Goal: Task Accomplishment & Management: Manage account settings

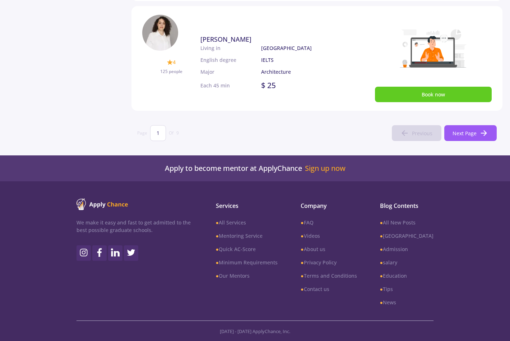
scroll to position [516, 0]
click at [159, 133] on input "1" at bounding box center [158, 133] width 16 height 16
drag, startPoint x: 159, startPoint y: 133, endPoint x: 155, endPoint y: 133, distance: 4.3
click at [155, 133] on input "1" at bounding box center [158, 133] width 16 height 16
click at [157, 132] on input "1" at bounding box center [158, 133] width 16 height 16
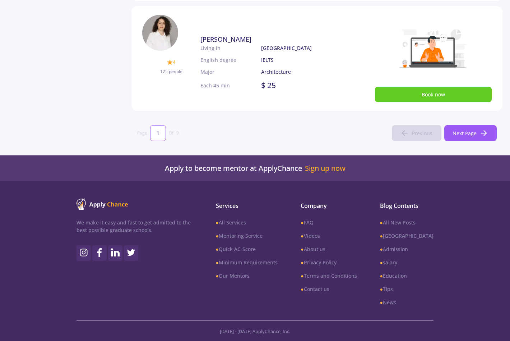
click at [158, 133] on input "1" at bounding box center [158, 133] width 16 height 16
click at [464, 136] on span "Next Page" at bounding box center [465, 133] width 24 height 8
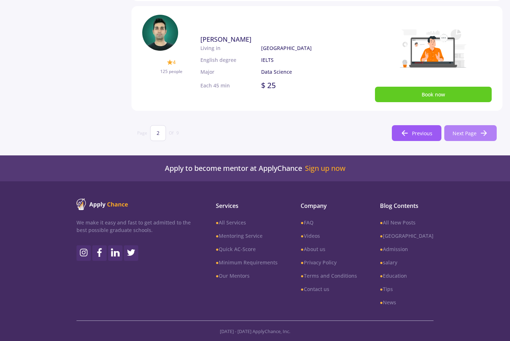
click at [467, 135] on span "Next Page" at bounding box center [465, 133] width 24 height 8
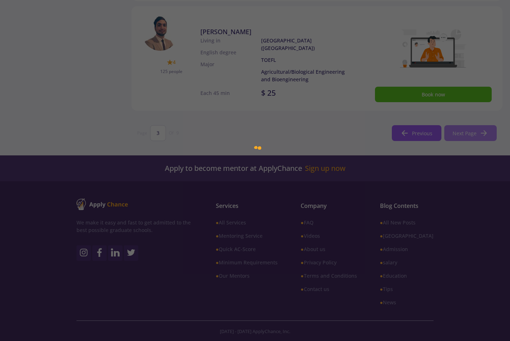
click at [467, 135] on span "Next Page" at bounding box center [465, 133] width 24 height 8
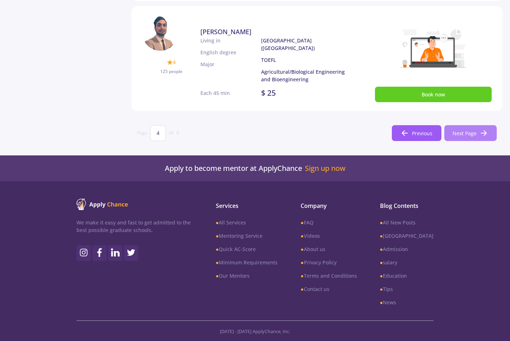
click at [467, 135] on span "Next Page" at bounding box center [465, 133] width 24 height 8
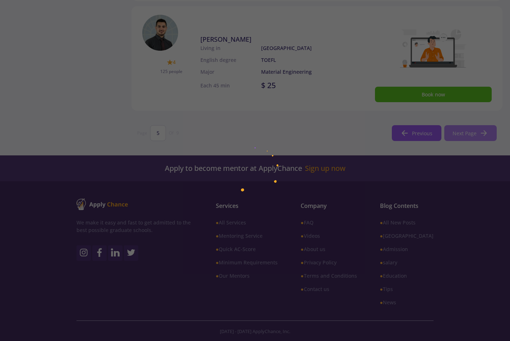
click at [467, 135] on span "Next Page" at bounding box center [465, 133] width 24 height 8
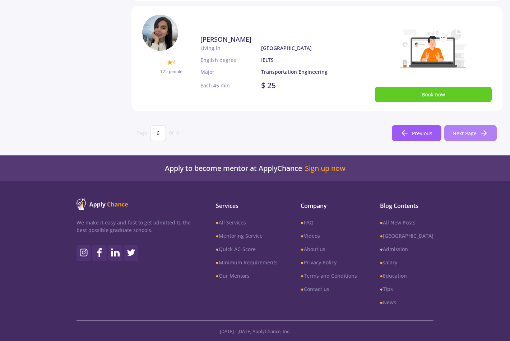
click at [467, 135] on span "Next Page" at bounding box center [465, 133] width 24 height 8
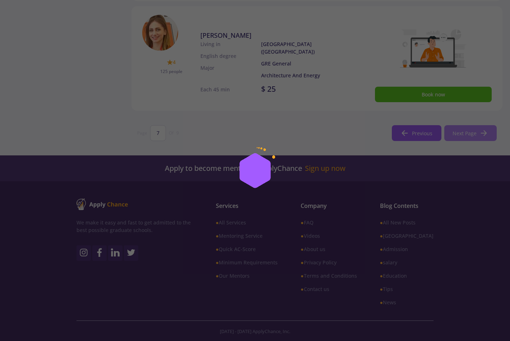
click at [467, 135] on span "Next Page" at bounding box center [465, 133] width 24 height 8
type input "8"
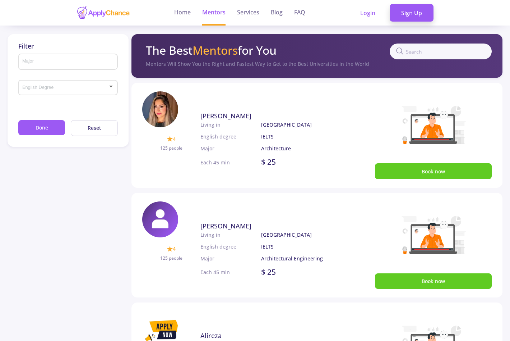
scroll to position [0, 0]
click at [370, 14] on link "Login" at bounding box center [368, 13] width 38 height 18
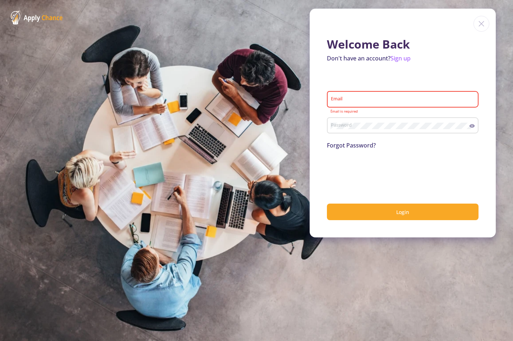
type input "[EMAIL_ADDRESS][DOMAIN_NAME]"
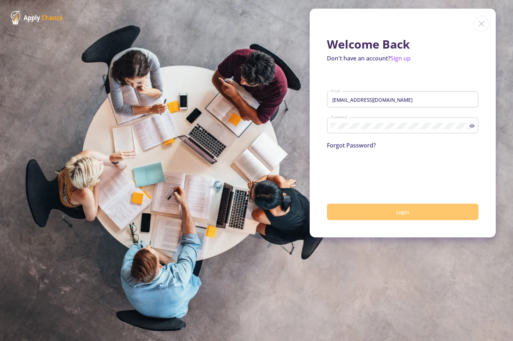
click at [375, 213] on button "Login" at bounding box center [403, 211] width 152 height 17
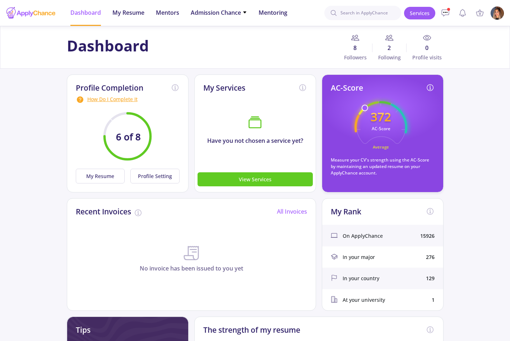
click at [500, 15] on img at bounding box center [497, 13] width 14 height 14
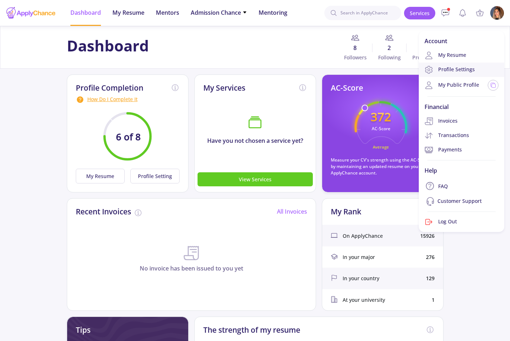
click at [460, 64] on link "Profile Settings" at bounding box center [462, 70] width 86 height 14
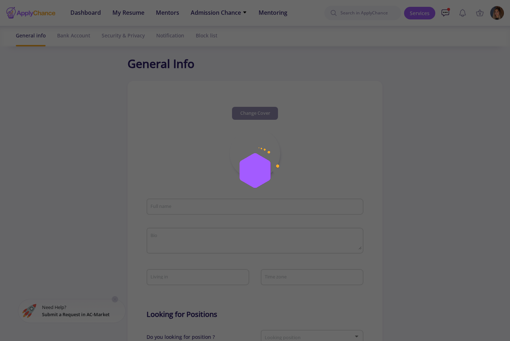
type input "[PERSON_NAME]"
type textarea "Architect. Celta-Certified English Teacher"
type input "[GEOGRAPHIC_DATA]"
type input "dff02b8f-2d17-443f-b450-f907f37a95f7"
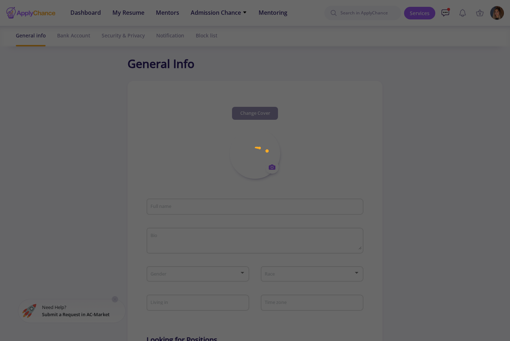
type input "[EMAIL_ADDRESS][DOMAIN_NAME]"
type input "0"
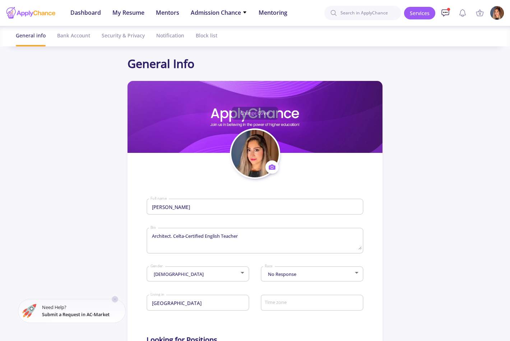
click at [445, 11] on icon at bounding box center [445, 13] width 9 height 9
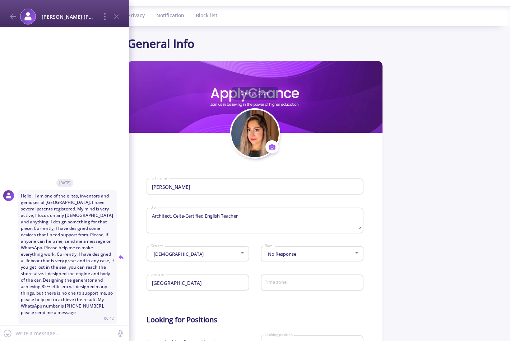
scroll to position [22, 0]
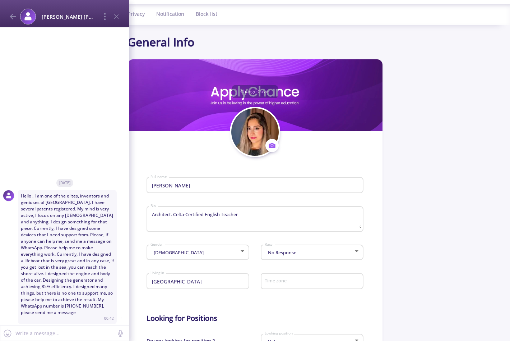
click at [444, 175] on div "Messages Mentoring conversations [PERSON_NAME] [PERSON_NAME] Hello . I am one o…" at bounding box center [255, 170] width 510 height 341
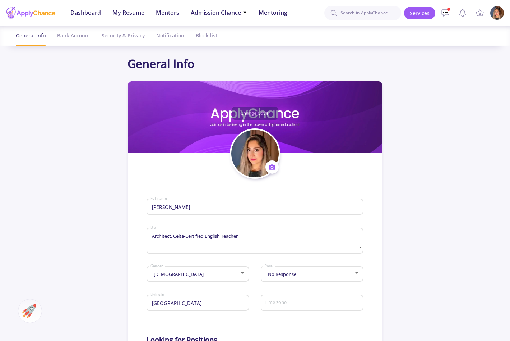
scroll to position [0, 0]
click at [78, 31] on div "Bank Account" at bounding box center [73, 35] width 33 height 19
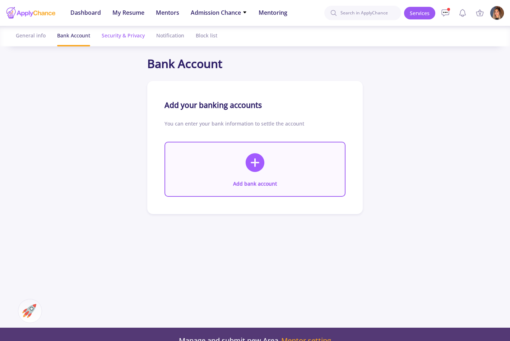
click at [117, 37] on div "Security & Privacy" at bounding box center [123, 35] width 43 height 19
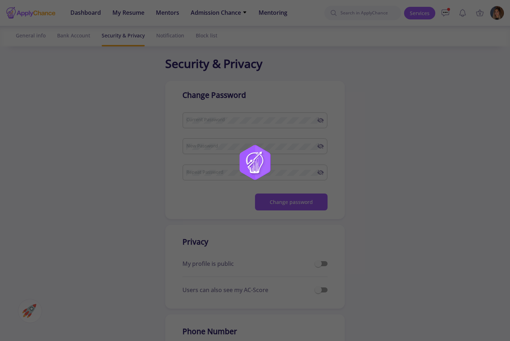
checkbox input "true"
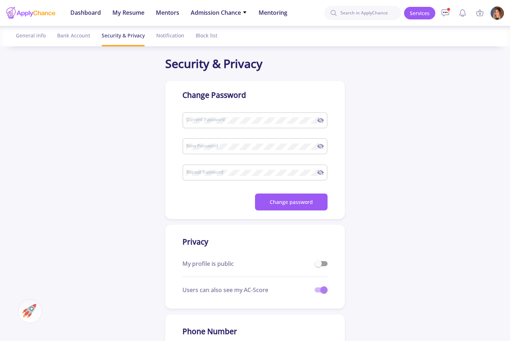
click at [495, 19] on img at bounding box center [497, 13] width 14 height 14
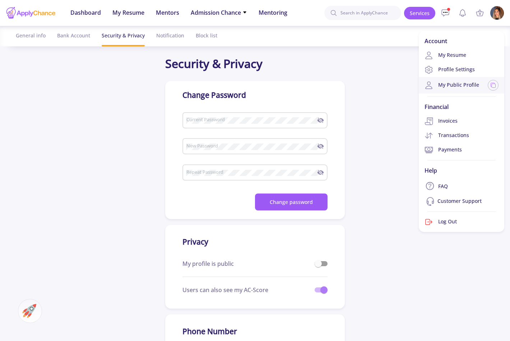
click at [449, 83] on link "My Public Profile" at bounding box center [452, 85] width 55 height 9
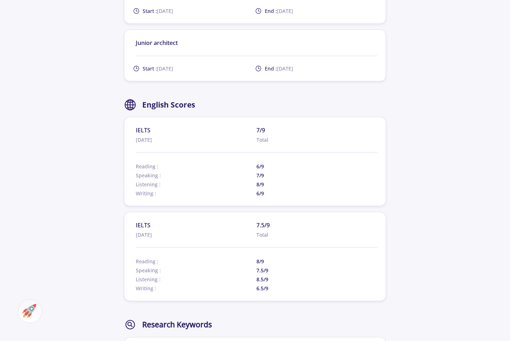
scroll to position [904, 0]
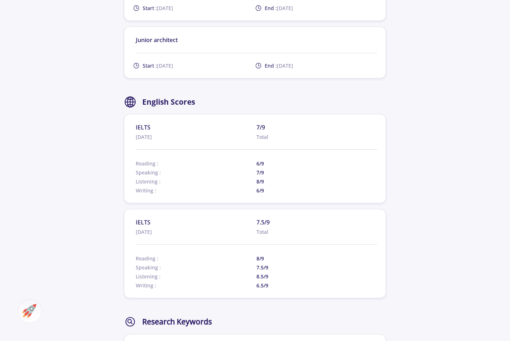
click at [262, 125] on span "7/9" at bounding box center [317, 127] width 121 height 9
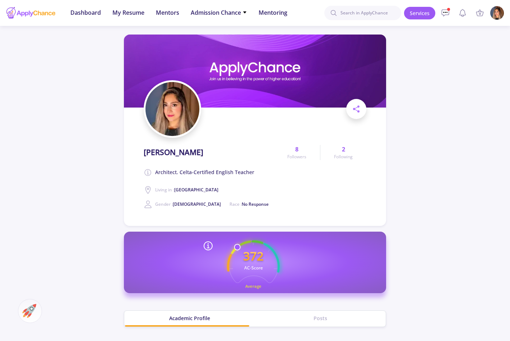
scroll to position [0, 0]
click at [361, 106] on span at bounding box center [356, 109] width 20 height 20
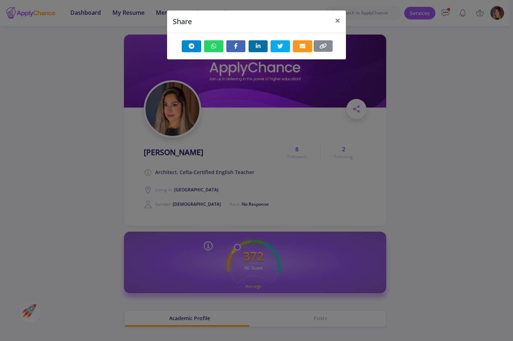
click at [410, 95] on div "Share ×" at bounding box center [256, 170] width 513 height 341
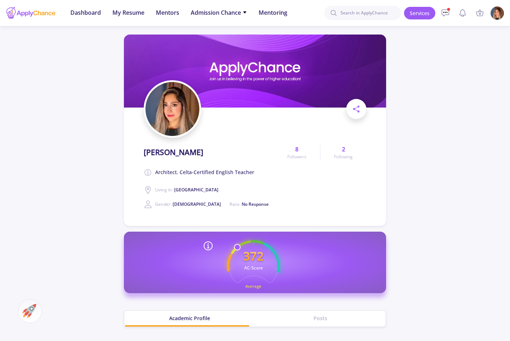
click at [496, 16] on img at bounding box center [497, 13] width 14 height 14
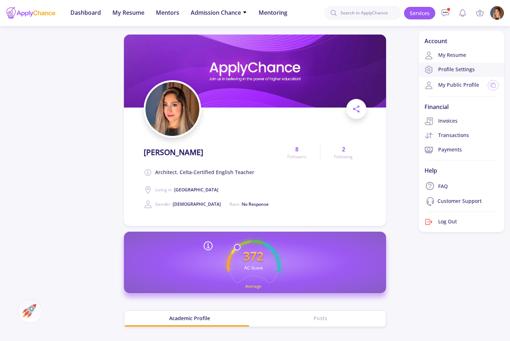
click at [439, 71] on link "Profile Settings" at bounding box center [462, 70] width 86 height 14
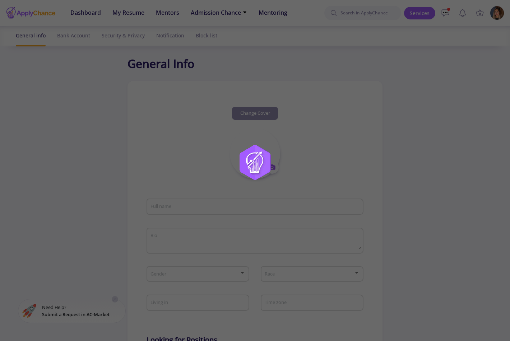
type input "[PERSON_NAME]"
type textarea "Architect. Celta-Certified English Teacher"
type input "[GEOGRAPHIC_DATA]"
type input "dff02b8f-2d17-443f-b450-f907f37a95f7"
type input "[EMAIL_ADDRESS][DOMAIN_NAME]"
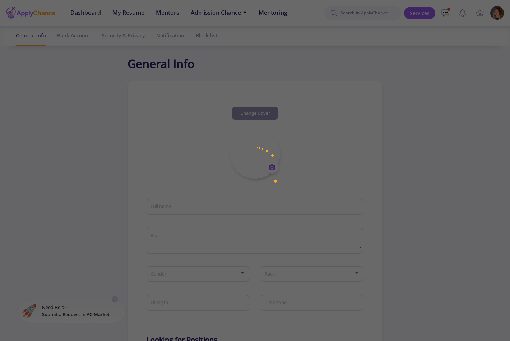
type input "0"
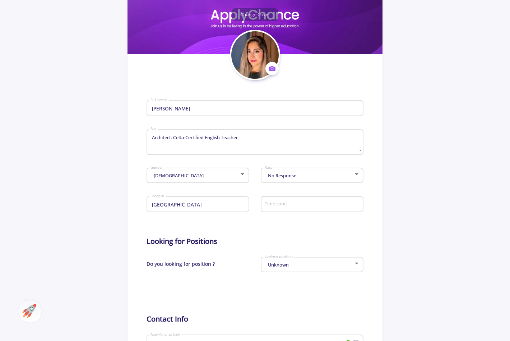
scroll to position [128, 0]
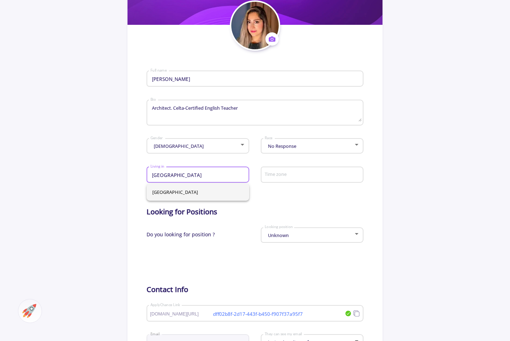
drag, startPoint x: 182, startPoint y: 178, endPoint x: 121, endPoint y: 185, distance: 61.1
click at [121, 185] on app-general-setting "General Info Change Cover Change cover Remove cover Change photo Remove photo […" at bounding box center [255, 255] width 510 height 657
type input "[GEOGRAPHIC_DATA]"
click at [172, 190] on span "[GEOGRAPHIC_DATA]" at bounding box center [197, 191] width 91 height 17
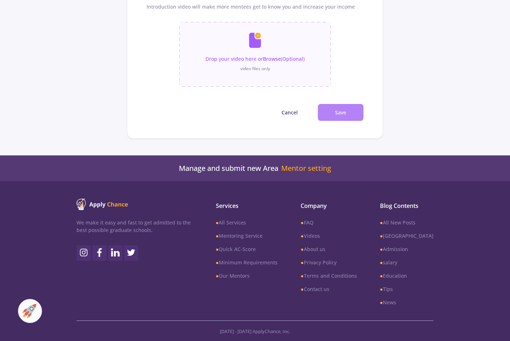
scroll to position [575, 0]
click at [347, 113] on button "Save" at bounding box center [341, 112] width 46 height 17
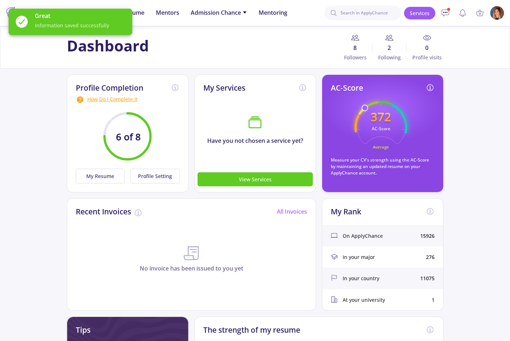
click at [43, 125] on app-applicant-dashboard "Dashboard 8 Followers 2 Following 0 Profile visits Profile Completion How Do I …" at bounding box center [255, 296] width 510 height 540
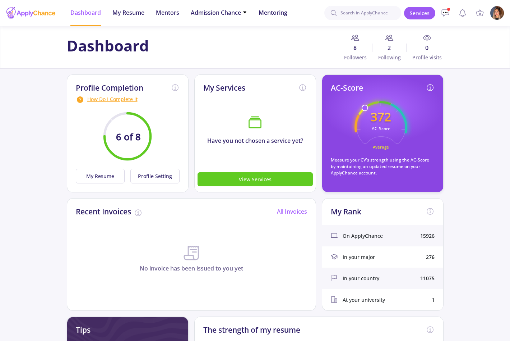
click at [38, 11] on div at bounding box center [31, 13] width 50 height 18
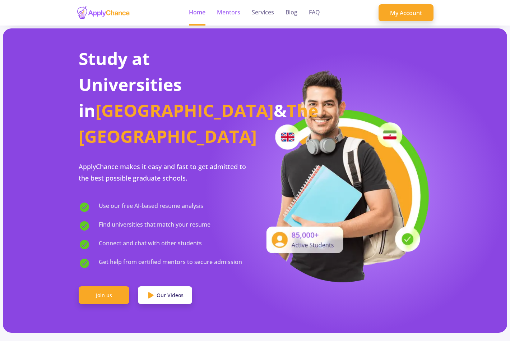
click at [235, 14] on link "Mentors" at bounding box center [228, 13] width 23 height 26
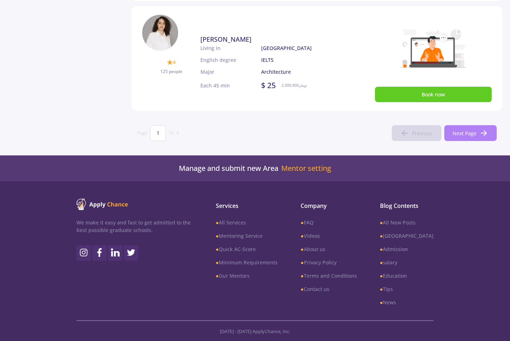
scroll to position [516, 0]
click at [459, 134] on span "Next Page" at bounding box center [465, 133] width 24 height 8
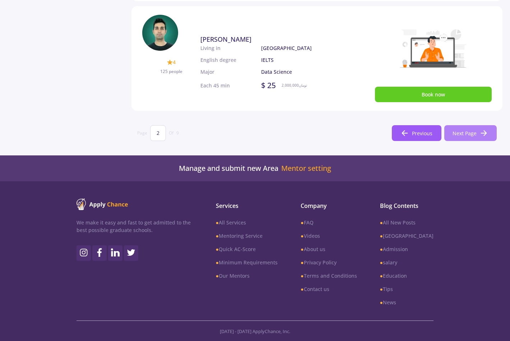
click at [459, 134] on span "Next Page" at bounding box center [465, 133] width 24 height 8
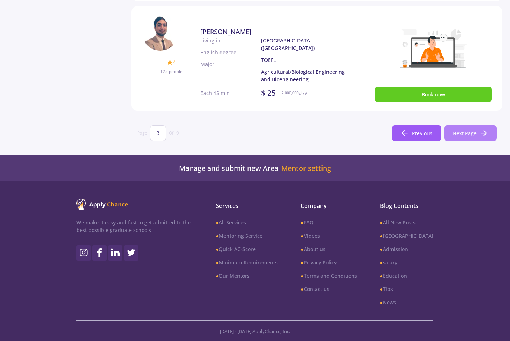
click at [459, 134] on span "Next Page" at bounding box center [465, 133] width 24 height 8
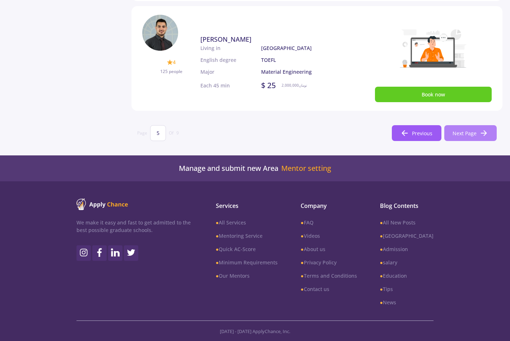
click at [459, 134] on span "Next Page" at bounding box center [465, 133] width 24 height 8
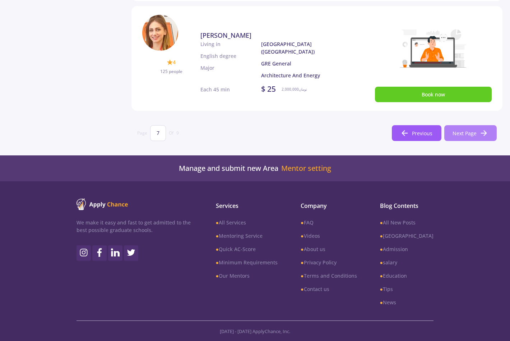
click at [464, 132] on span "Next Page" at bounding box center [465, 133] width 24 height 8
type input "8"
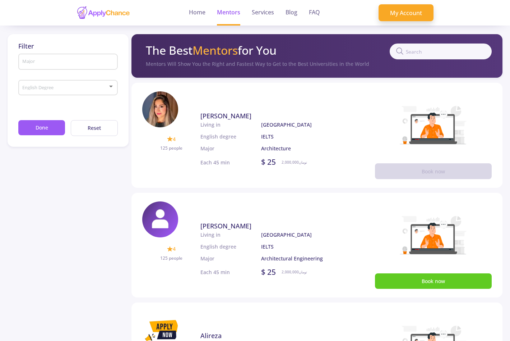
scroll to position [0, 0]
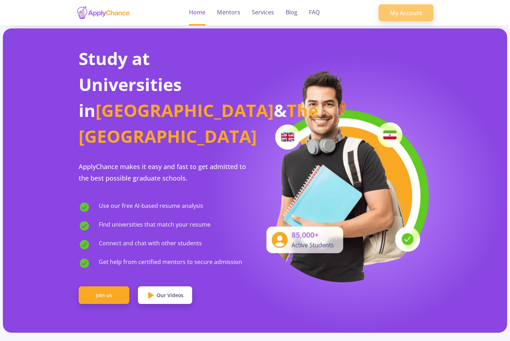
click at [389, 17] on link "My Account" at bounding box center [406, 12] width 55 height 17
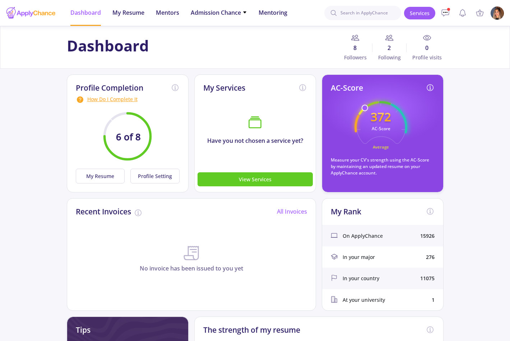
click at [496, 15] on img at bounding box center [497, 13] width 14 height 14
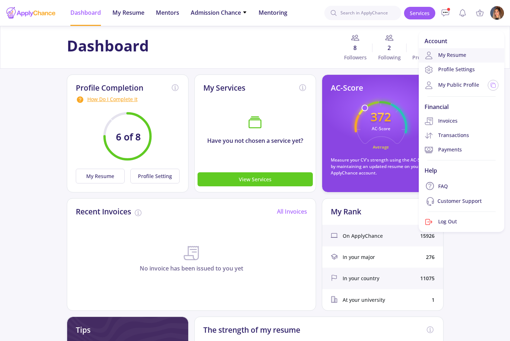
click at [449, 62] on link "My Resume" at bounding box center [462, 55] width 86 height 14
